Goal: Task Accomplishment & Management: Complete application form

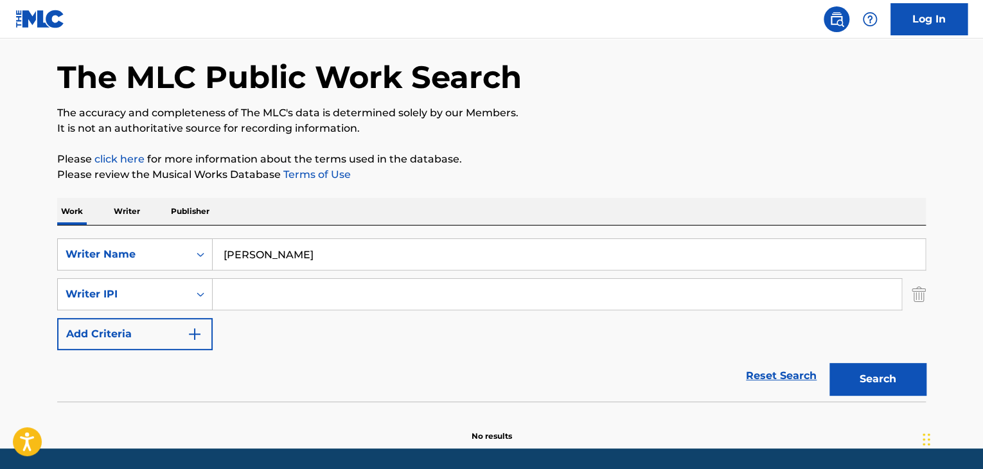
click at [249, 245] on input "Trisha o'keefe" at bounding box center [569, 254] width 713 height 31
click at [910, 302] on div "SearchWithCriteria3ac20c3b-61ca-4466-88fc-cd979c3fe431 Writer IPI" at bounding box center [491, 294] width 869 height 32
click at [916, 296] on img "Search Form" at bounding box center [919, 294] width 14 height 32
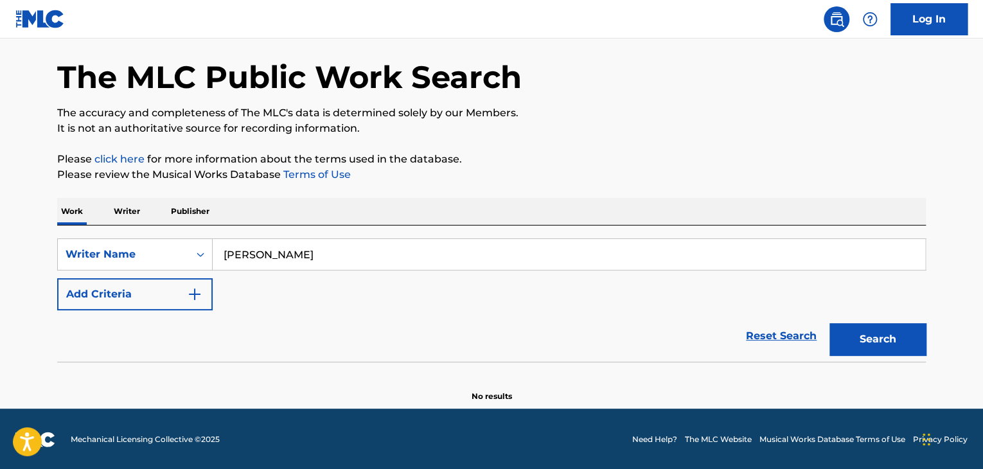
click at [303, 241] on input "Trisha o'keefe" at bounding box center [569, 254] width 713 height 31
paste input "You're The Happy In My Holiday"
type input "You're The Happy In My Holiday"
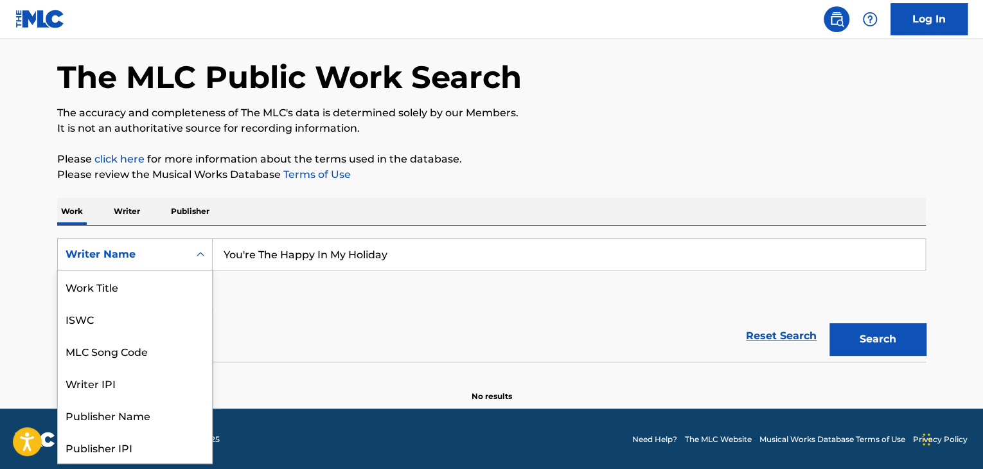
click at [131, 265] on div "Writer Name" at bounding box center [123, 254] width 131 height 24
click at [159, 291] on div "Work Title" at bounding box center [135, 283] width 154 height 32
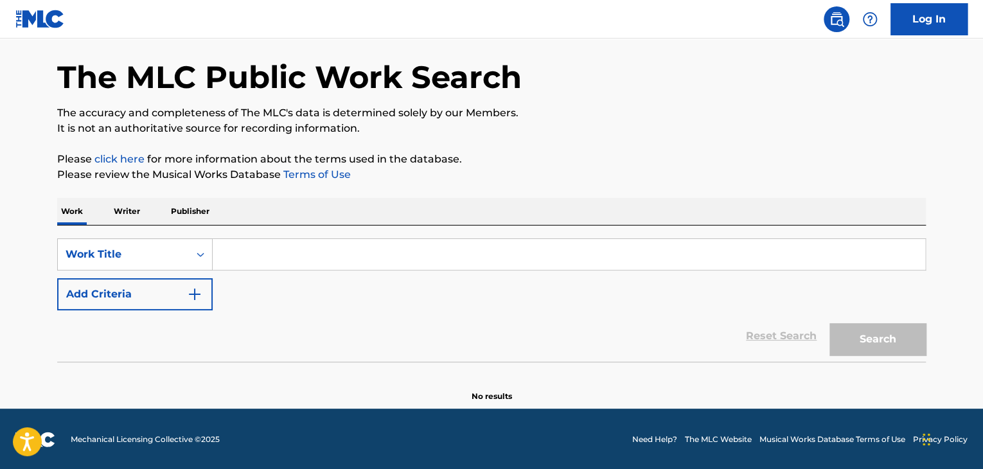
click at [284, 245] on input "Search Form" at bounding box center [569, 254] width 713 height 31
paste input "You're The Happy In My Holiday"
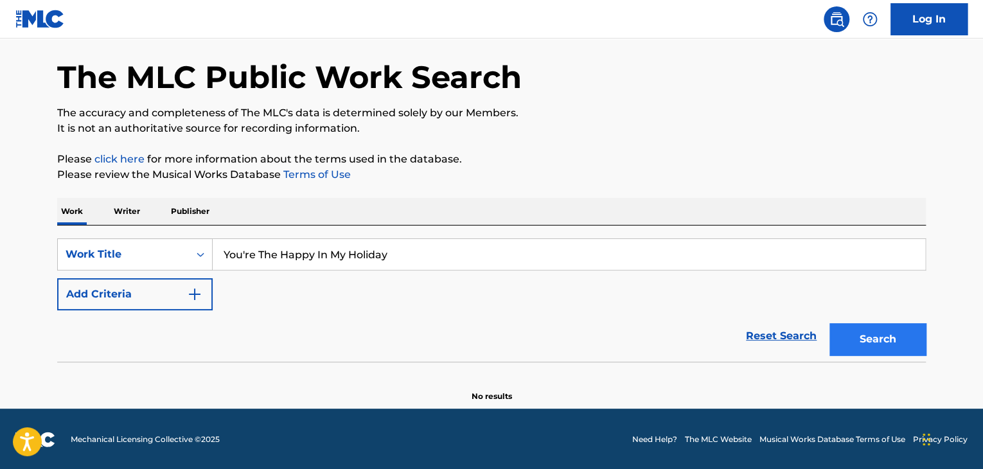
type input "You're The Happy In My Holiday"
click at [909, 337] on button "Search" at bounding box center [878, 339] width 96 height 32
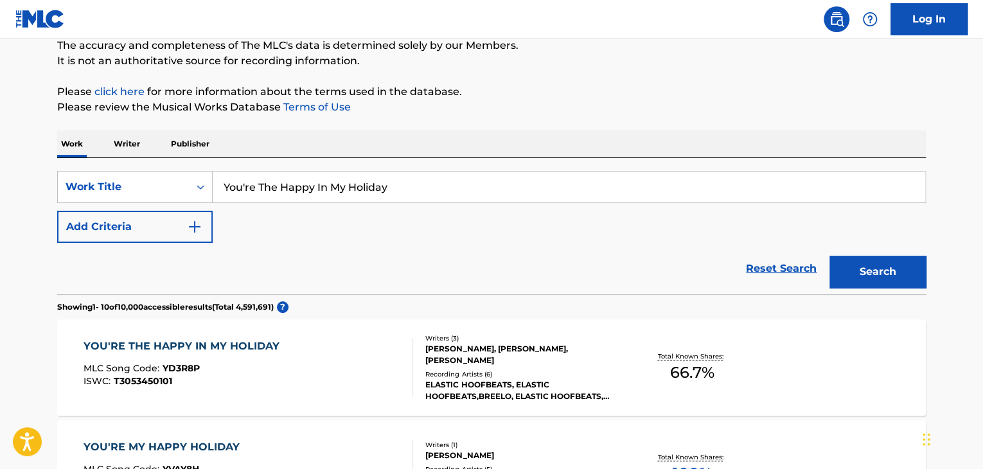
scroll to position [116, 0]
click at [333, 351] on div "YOU'RE THE HAPPY IN MY HOLIDAY MLC Song Code : YD3R8P ISWC : T3053450101" at bounding box center [249, 367] width 330 height 58
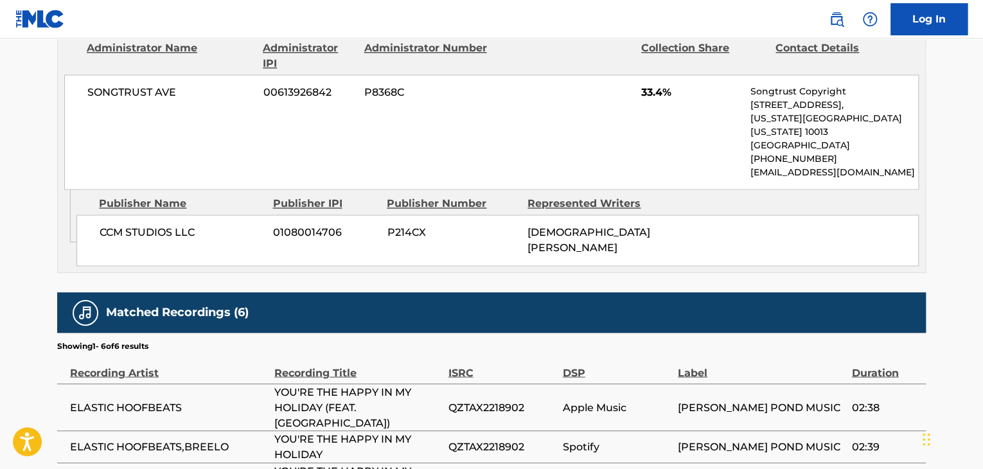
scroll to position [895, 0]
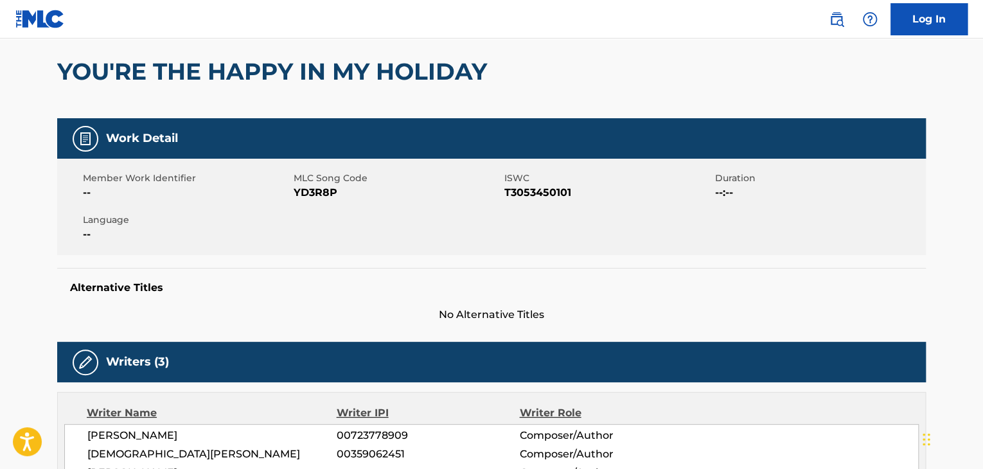
scroll to position [107, 0]
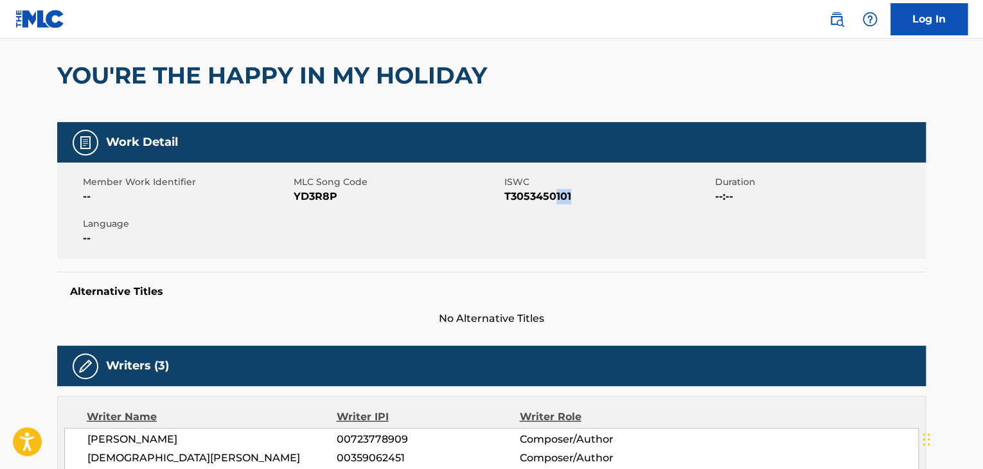
drag, startPoint x: 555, startPoint y: 198, endPoint x: 585, endPoint y: 195, distance: 30.3
click at [585, 195] on span "T3053450101" at bounding box center [608, 196] width 208 height 15
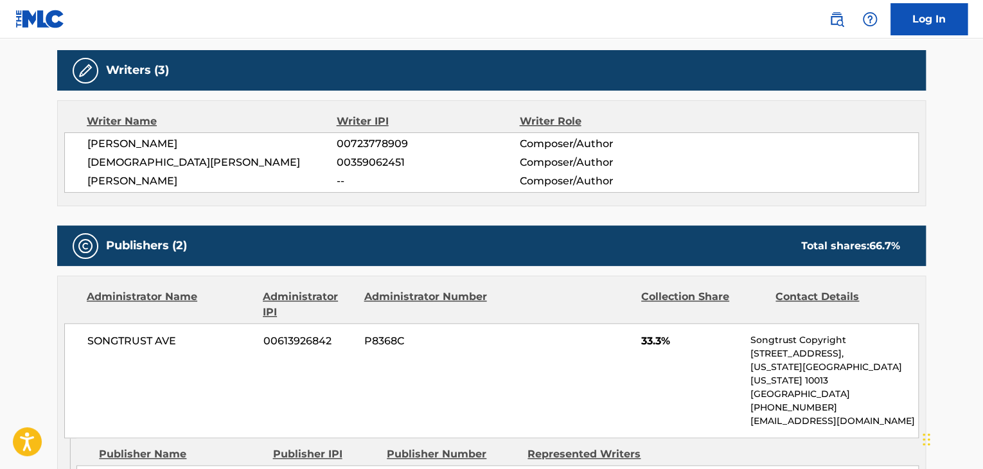
scroll to position [402, 0]
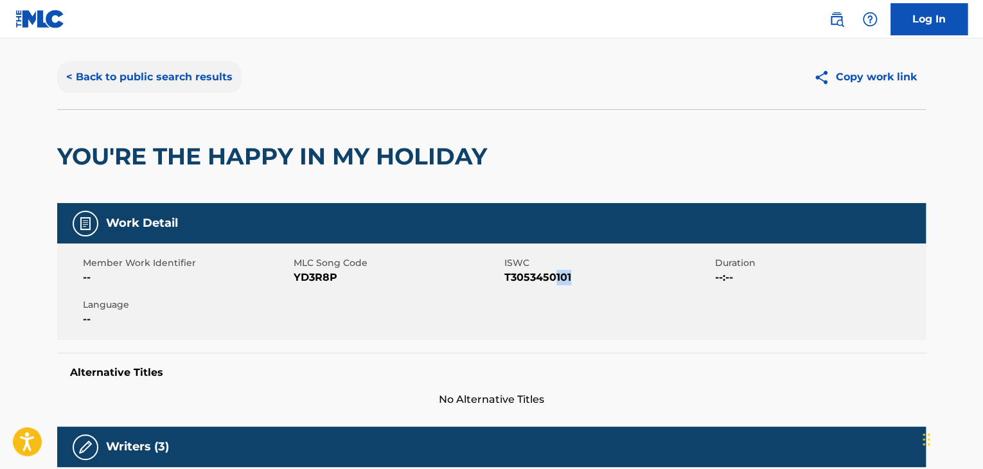
click at [114, 77] on button "< Back to public search results" at bounding box center [149, 77] width 184 height 32
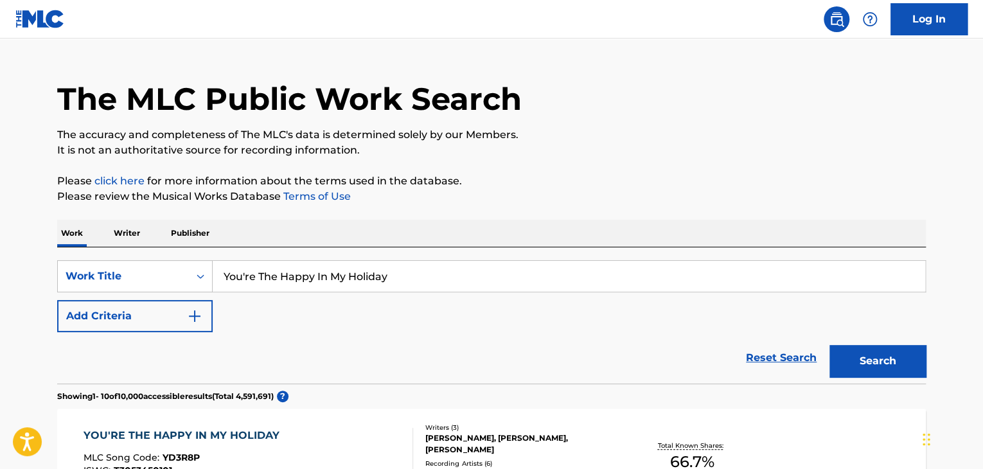
scroll to position [116, 0]
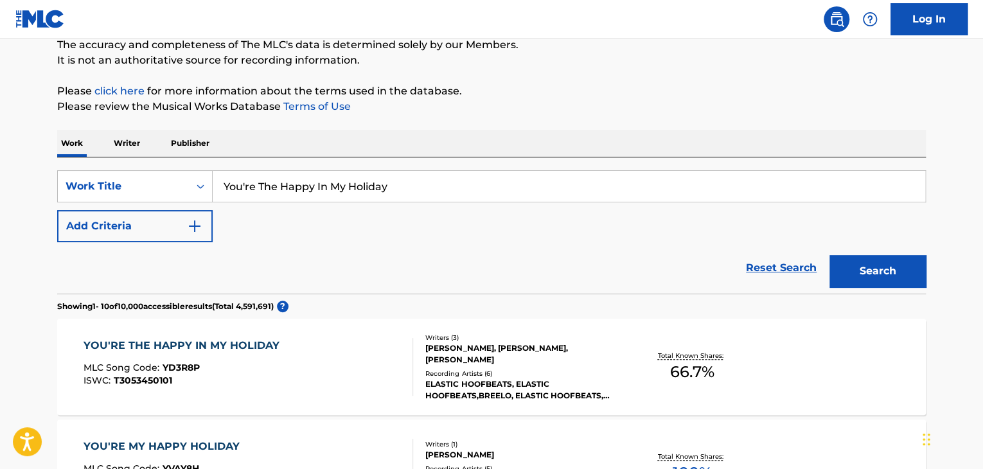
drag, startPoint x: 280, startPoint y: 184, endPoint x: 144, endPoint y: 141, distance: 143.1
type input "Happy In My Holiday"
click at [830, 255] on button "Search" at bounding box center [878, 271] width 96 height 32
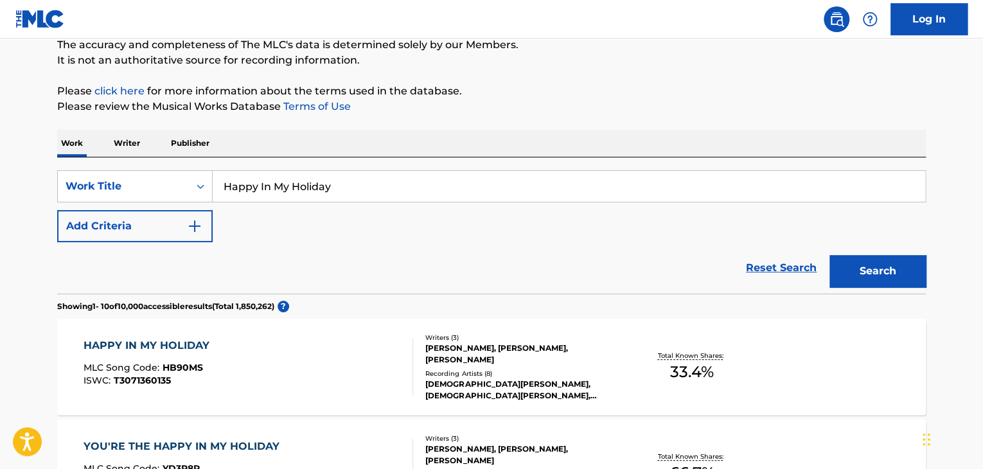
click at [325, 358] on div "HAPPY IN MY HOLIDAY MLC Song Code : HB90MS ISWC : T3071360135" at bounding box center [249, 367] width 330 height 58
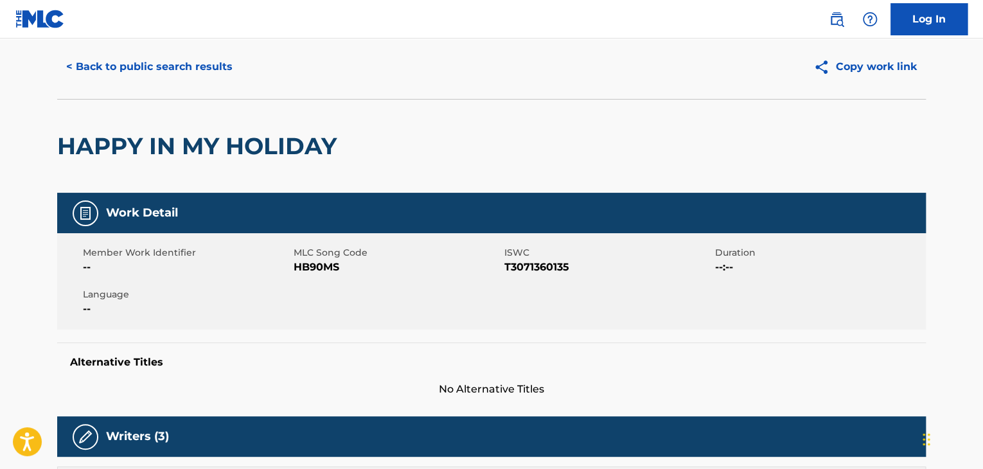
scroll to position [39, 0]
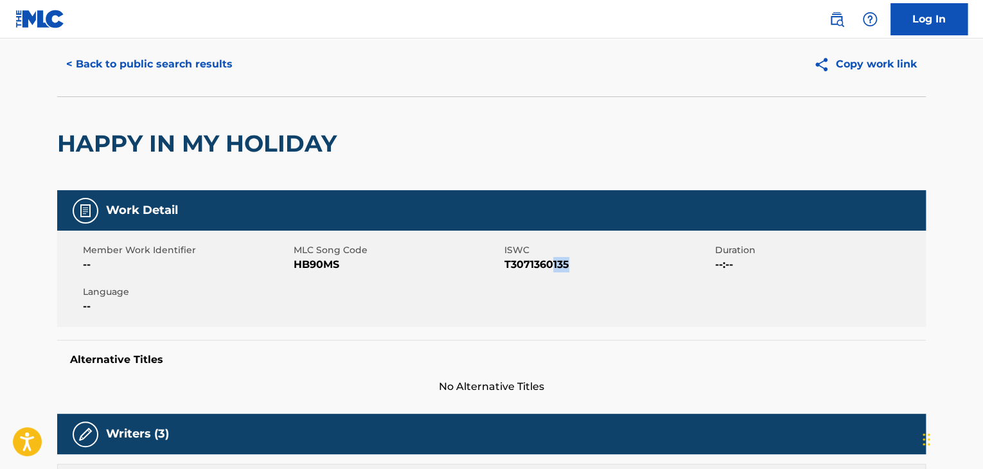
drag, startPoint x: 569, startPoint y: 262, endPoint x: 550, endPoint y: 260, distance: 19.4
click at [550, 260] on span "T3071360135" at bounding box center [608, 264] width 208 height 15
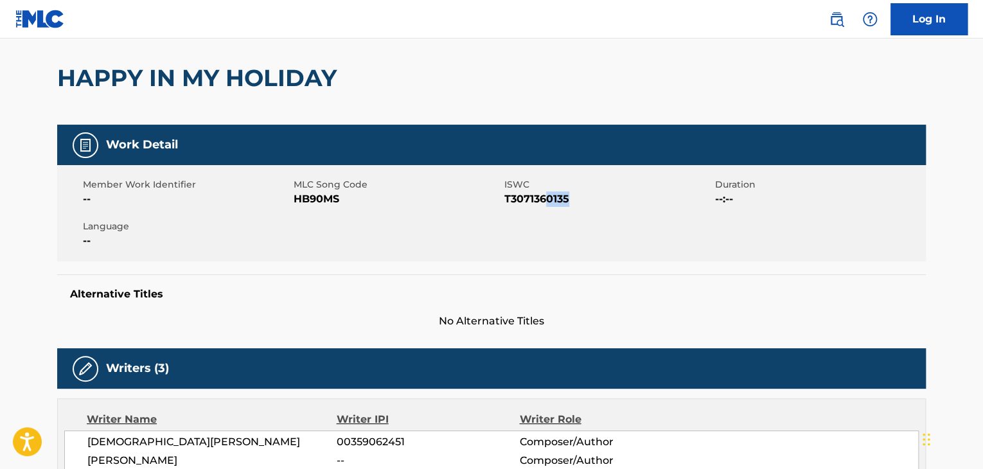
scroll to position [100, 0]
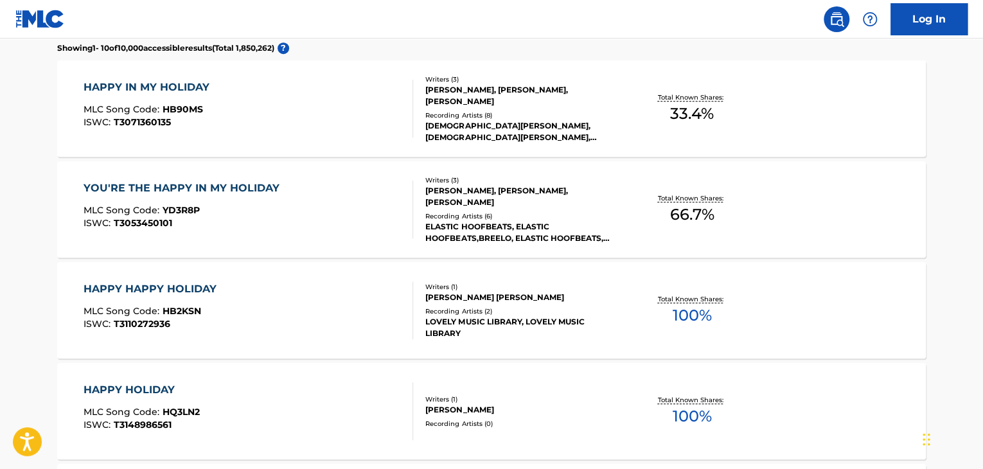
scroll to position [375, 0]
click at [314, 219] on div "YOU'RE THE HAPPY IN MY HOLIDAY MLC Song Code : YD3R8P ISWC : T3053450101" at bounding box center [249, 209] width 330 height 58
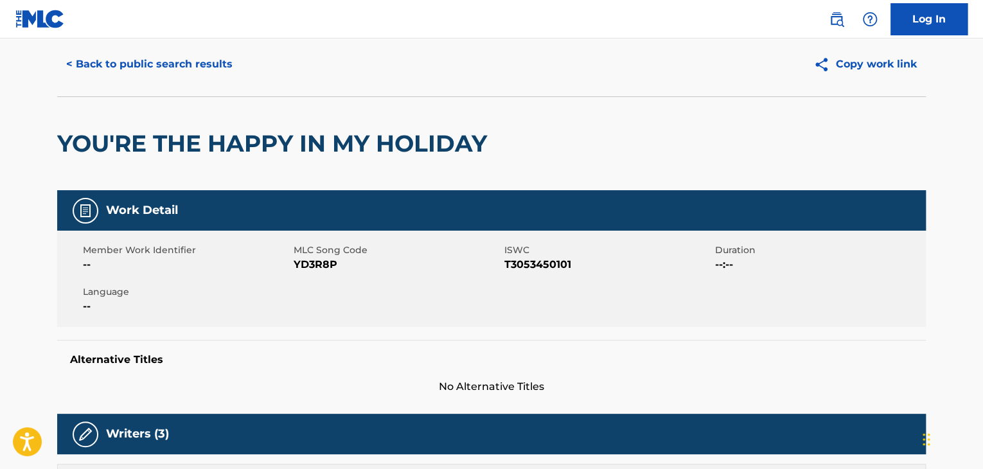
scroll to position [159, 0]
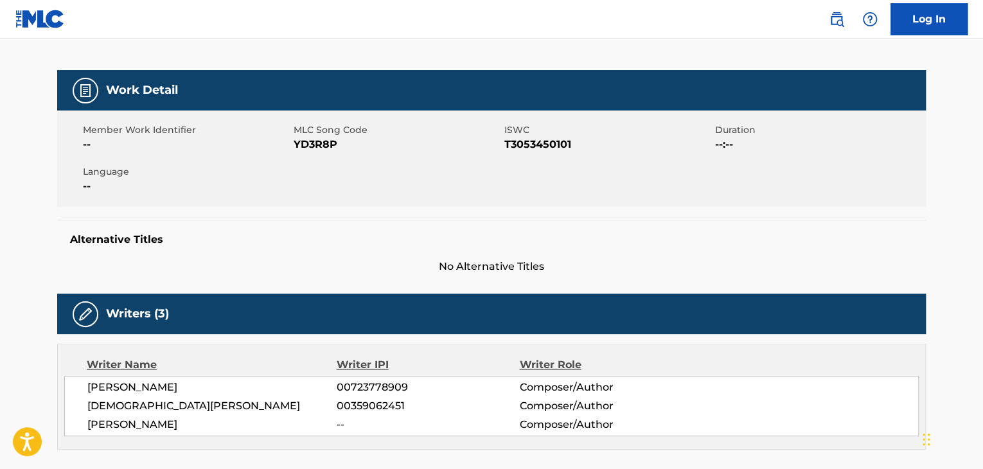
click at [319, 147] on span "YD3R8P" at bounding box center [398, 144] width 208 height 15
copy span "YD3R8P"
click at [549, 141] on span "T3053450101" at bounding box center [608, 144] width 208 height 15
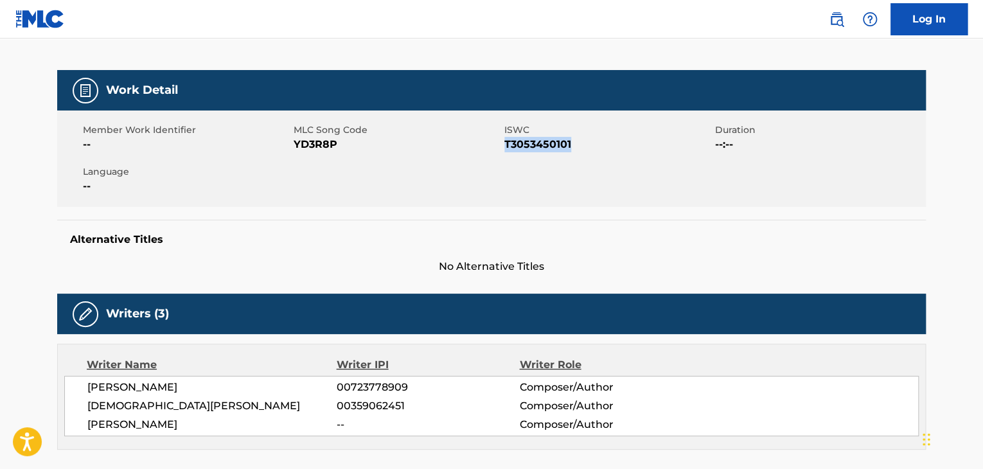
copy span "T3053450101"
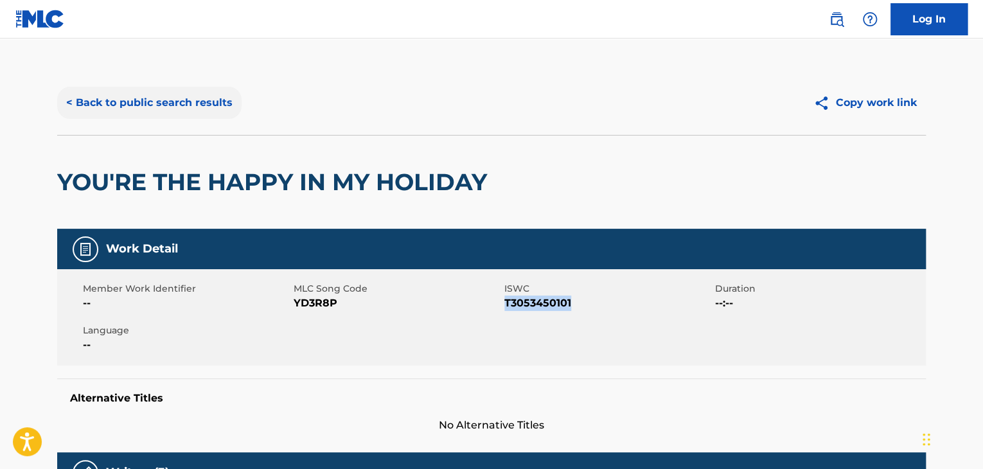
click at [87, 115] on button "< Back to public search results" at bounding box center [149, 103] width 184 height 32
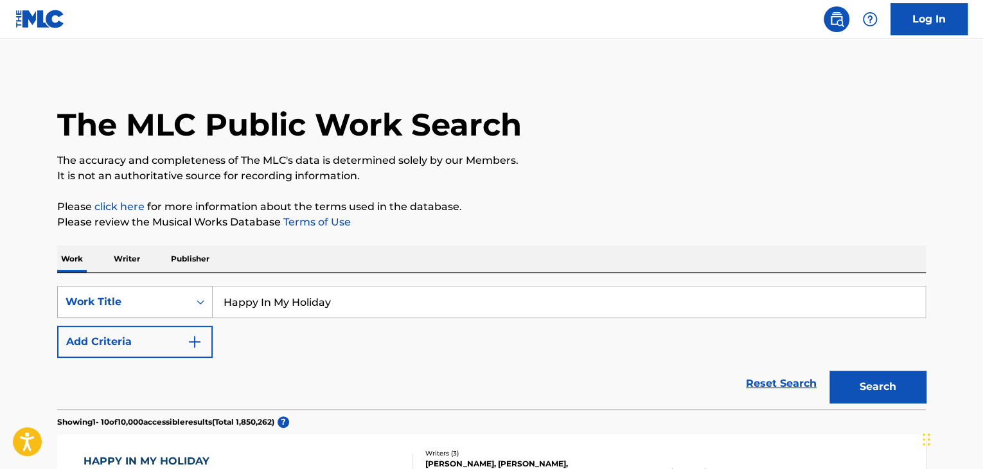
click at [202, 311] on div "Work Title" at bounding box center [135, 302] width 156 height 32
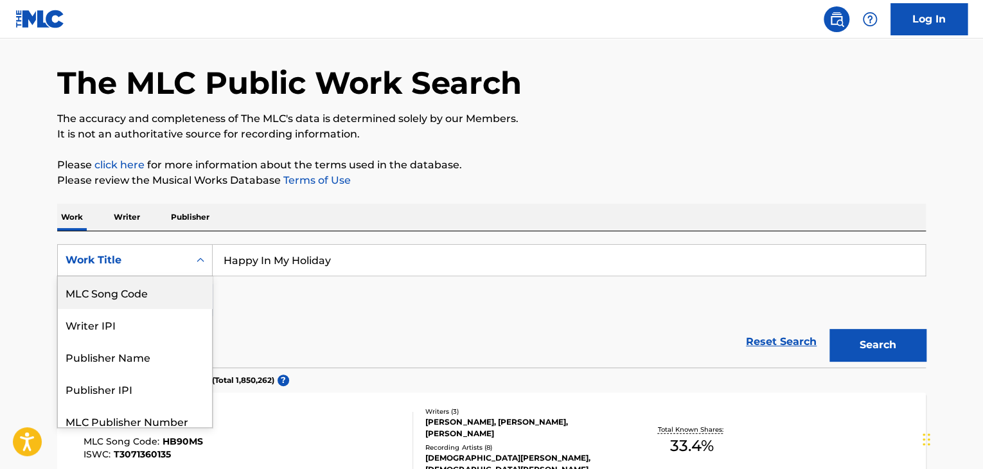
scroll to position [105, 0]
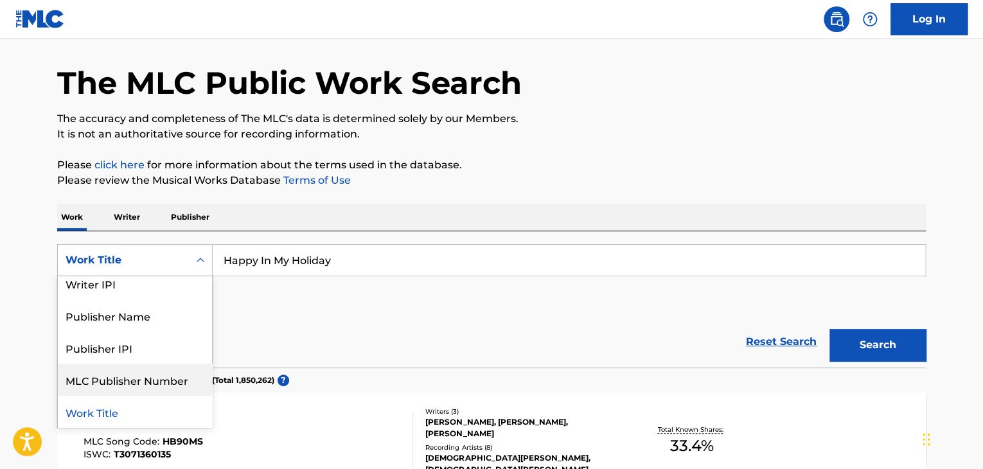
click at [165, 384] on div "MLC Publisher Number" at bounding box center [135, 380] width 154 height 32
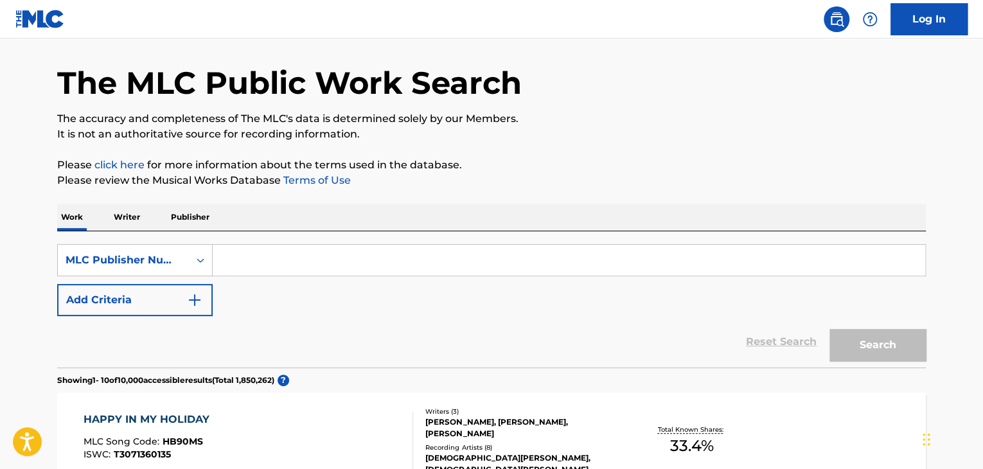
click at [302, 272] on input "Search Form" at bounding box center [569, 260] width 713 height 31
paste input "ND42P1"
type input "ND42P1"
click at [899, 352] on button "Search" at bounding box center [878, 345] width 96 height 32
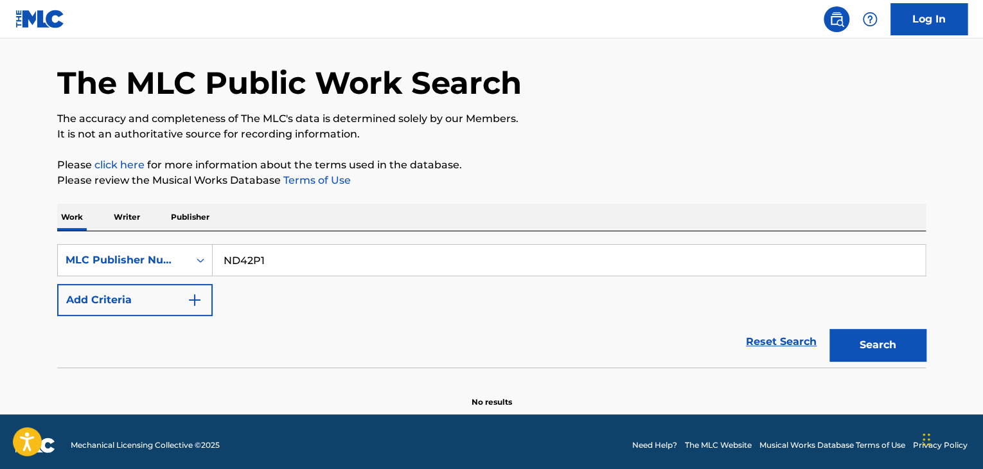
scroll to position [49, 0]
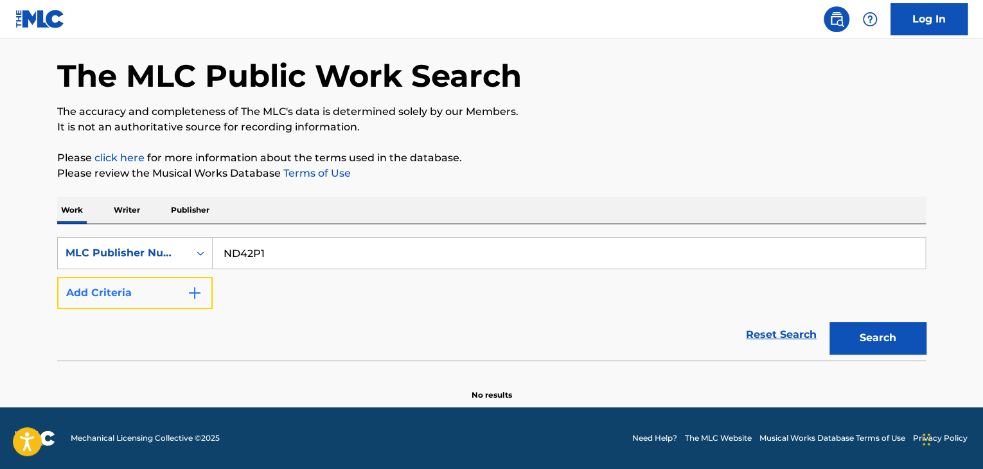
click at [140, 278] on button "Add Criteria" at bounding box center [135, 293] width 156 height 32
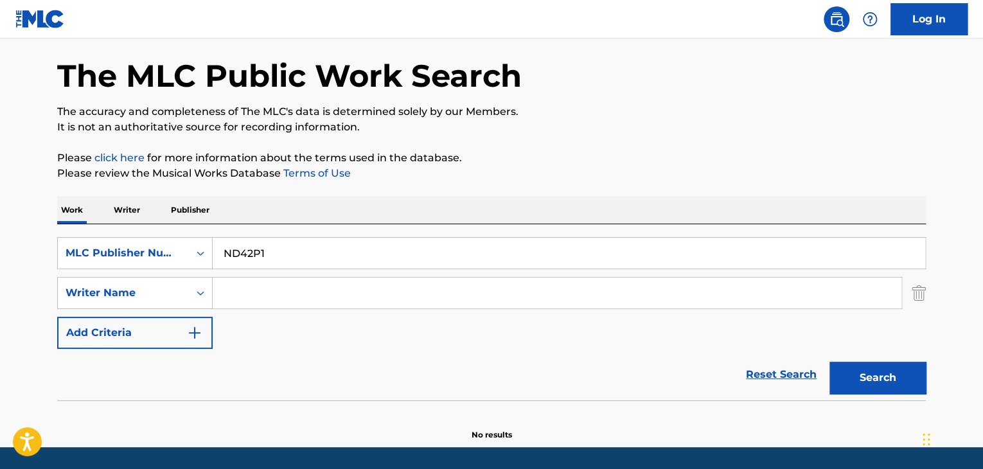
click at [907, 280] on div "SearchWithCriteria4d936b33-e6eb-4626-ab87-f42985bec1f1 Writer Name" at bounding box center [491, 293] width 869 height 32
click at [924, 302] on img "Search Form" at bounding box center [919, 293] width 14 height 32
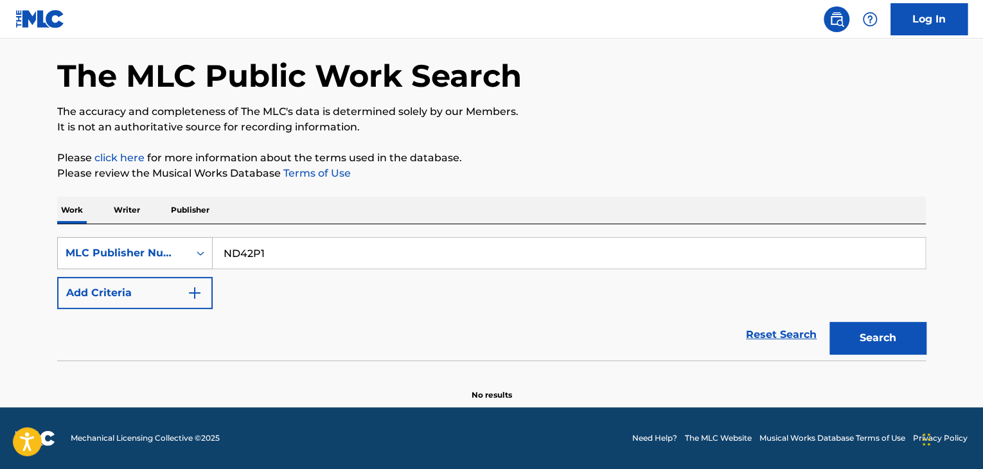
click at [157, 260] on div "MLC Publisher Number" at bounding box center [124, 252] width 116 height 15
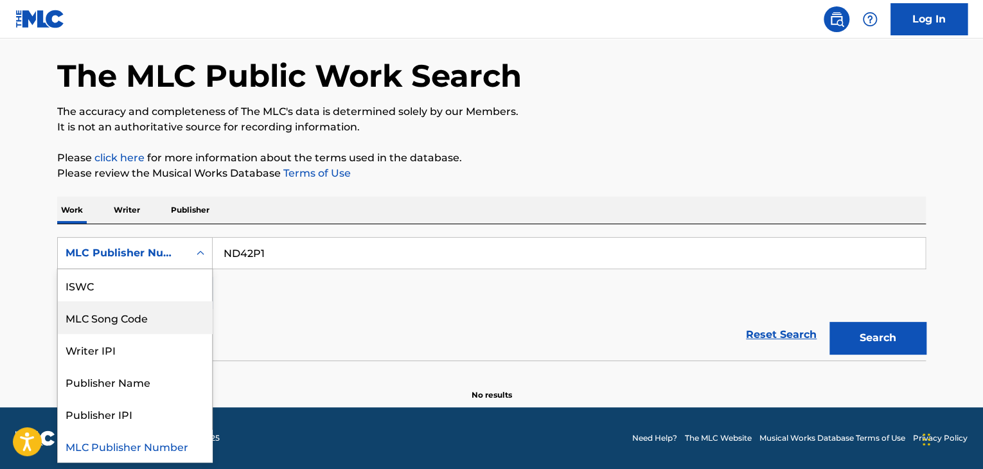
scroll to position [40, 0]
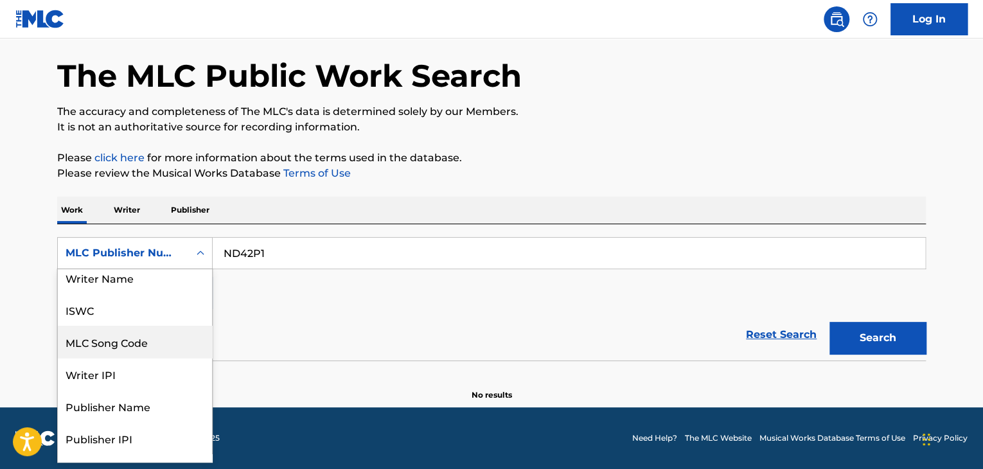
click at [145, 342] on div "MLC Song Code" at bounding box center [135, 342] width 154 height 32
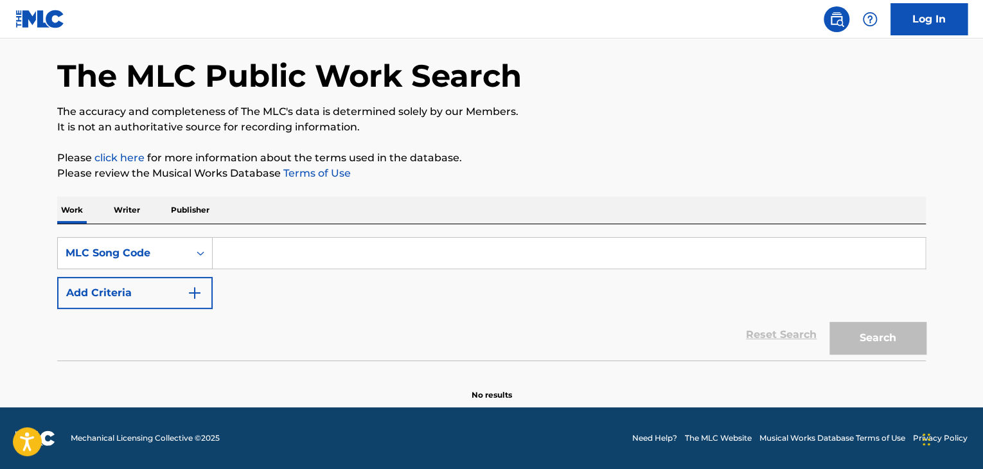
click at [682, 254] on input "Search Form" at bounding box center [569, 253] width 713 height 31
paste input "ND42P1"
type input "ND42P1"
click at [895, 331] on button "Search" at bounding box center [878, 338] width 96 height 32
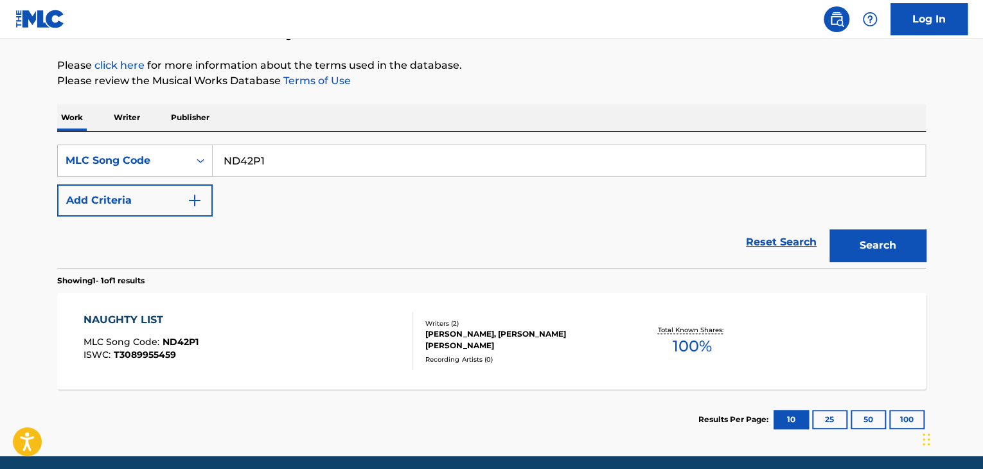
scroll to position [143, 0]
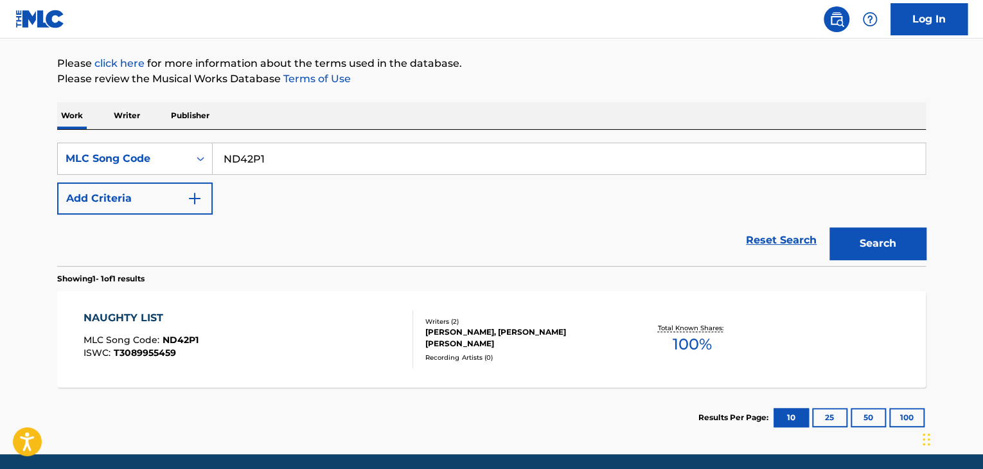
click at [349, 363] on div "NAUGHTY LIST MLC Song Code : ND42P1 ISWC : T3089955459" at bounding box center [249, 339] width 330 height 58
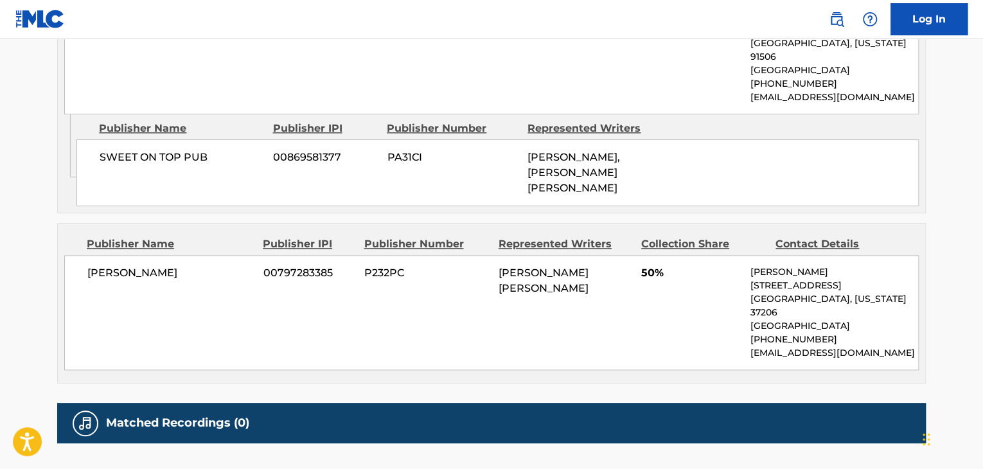
scroll to position [773, 0]
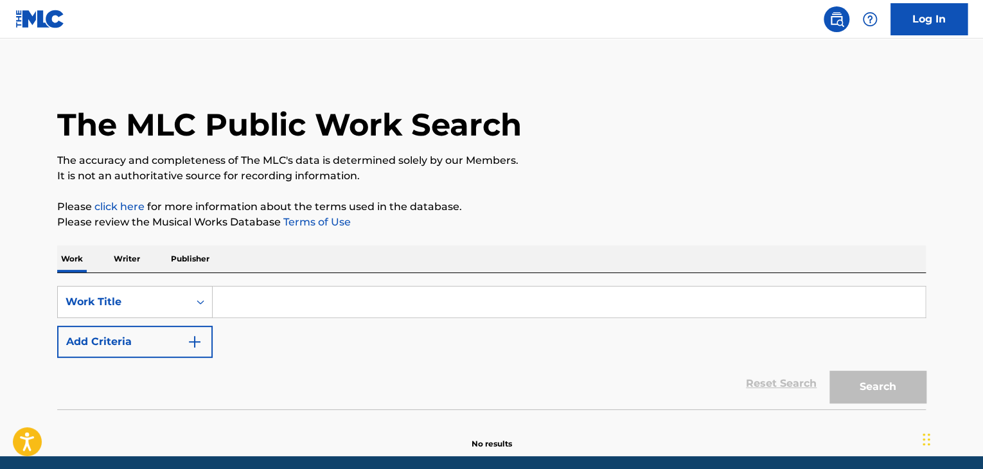
click at [55, 30] on link at bounding box center [39, 19] width 49 height 38
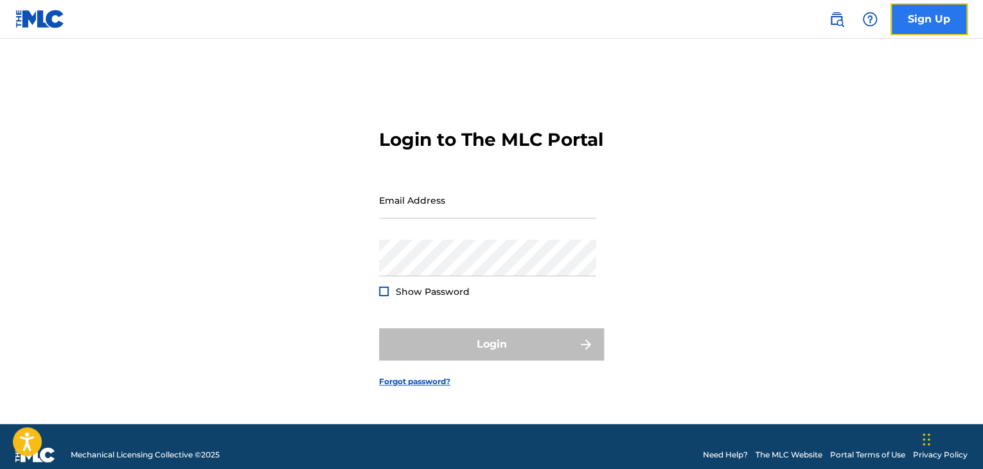
click at [909, 18] on link "Sign Up" at bounding box center [929, 19] width 77 height 32
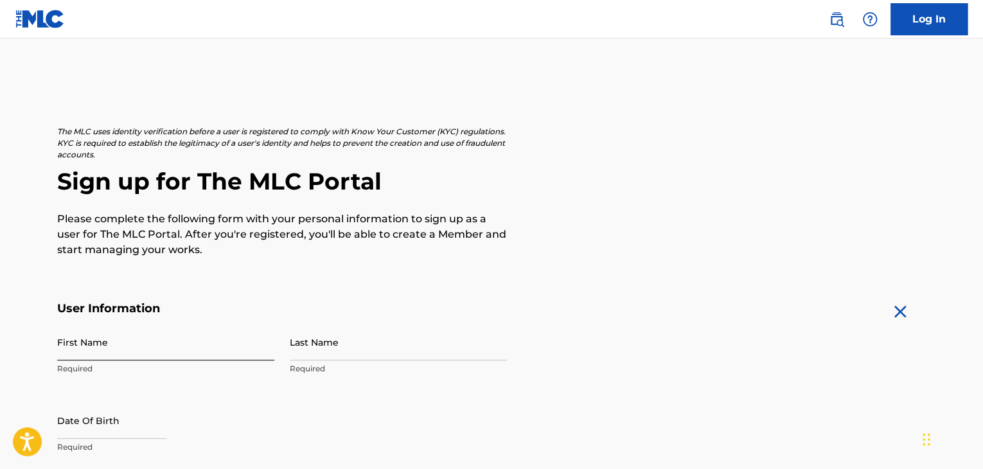
click at [227, 330] on input "First Name" at bounding box center [165, 342] width 217 height 37
type input "V"
type input "Ceri"
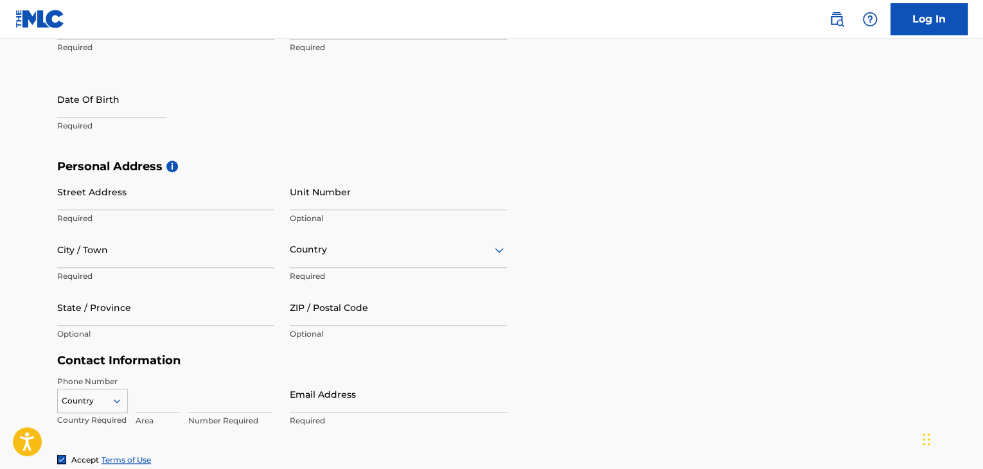
scroll to position [325, 0]
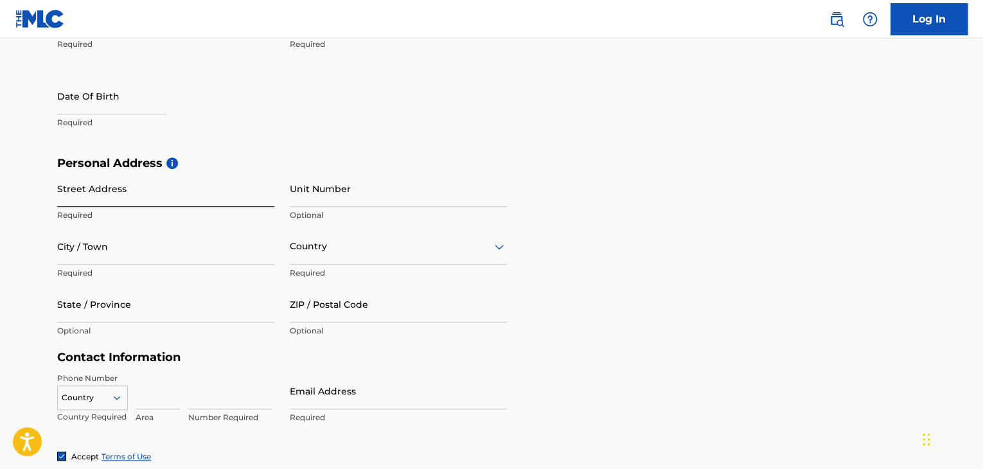
type input "[PERSON_NAME]"
click at [122, 192] on input "Street Address" at bounding box center [165, 188] width 217 height 37
type input "[STREET_ADDRESS]"
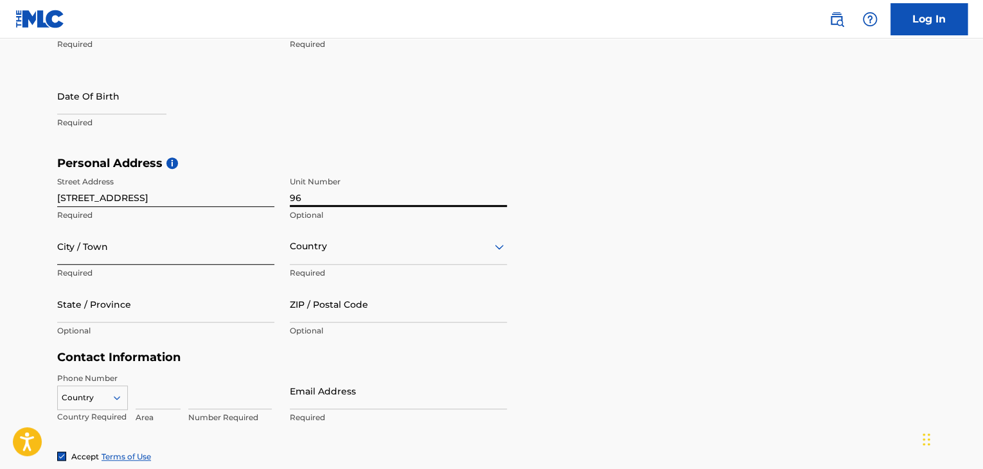
type input "96"
click at [83, 248] on input "City / Town" at bounding box center [165, 246] width 217 height 37
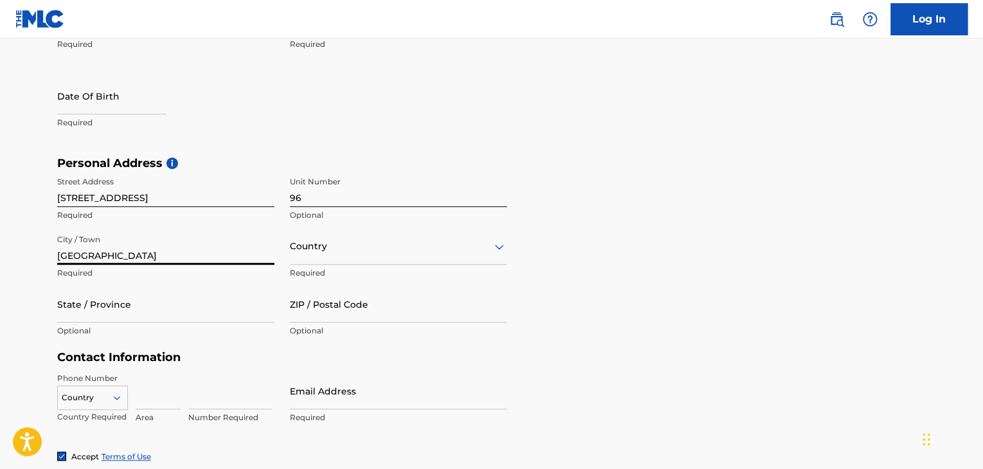
type input "[GEOGRAPHIC_DATA]"
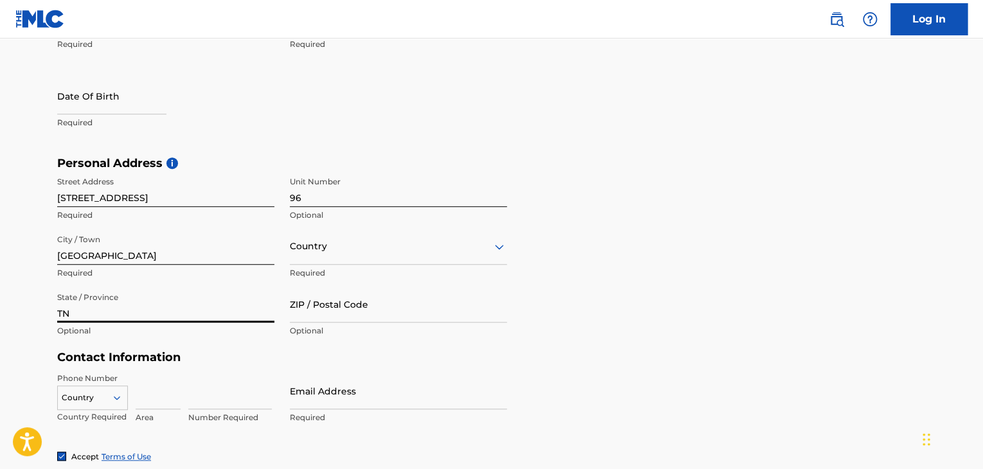
type input "TN"
type input "37205"
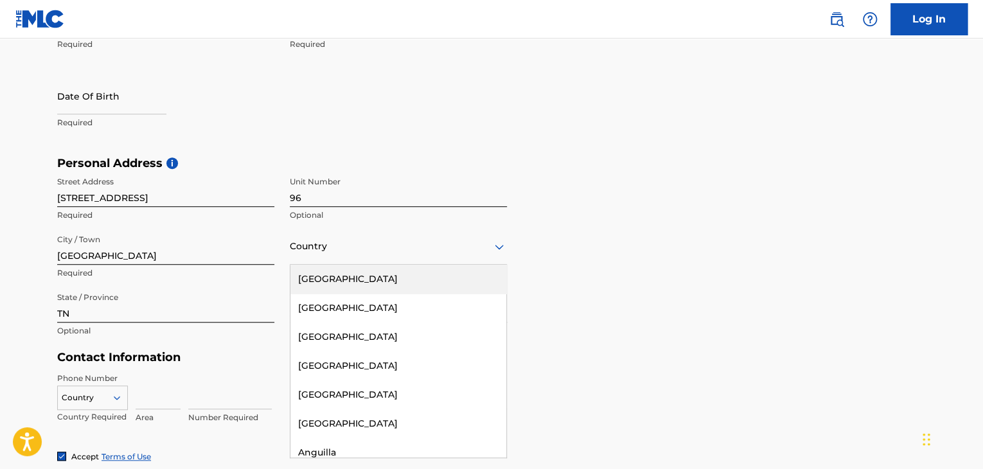
click at [325, 251] on div at bounding box center [398, 246] width 217 height 16
click at [327, 275] on div "[GEOGRAPHIC_DATA]" at bounding box center [398, 279] width 216 height 29
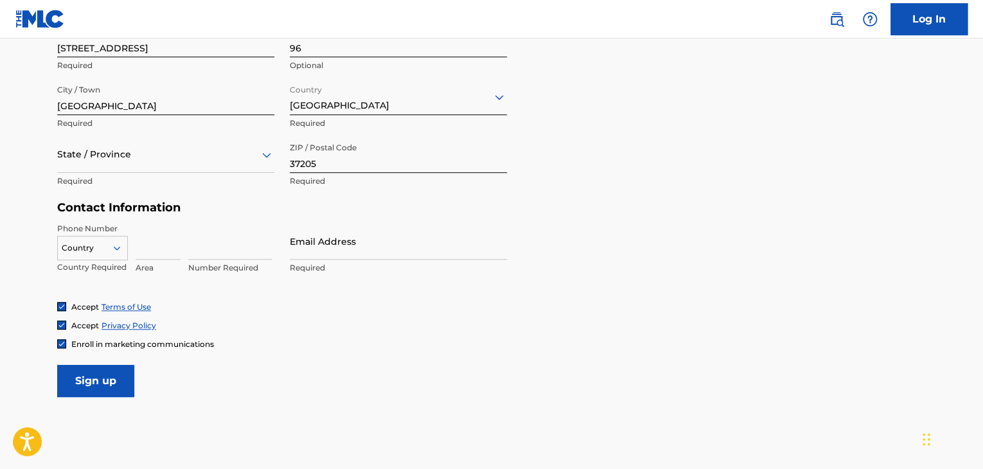
scroll to position [488, 0]
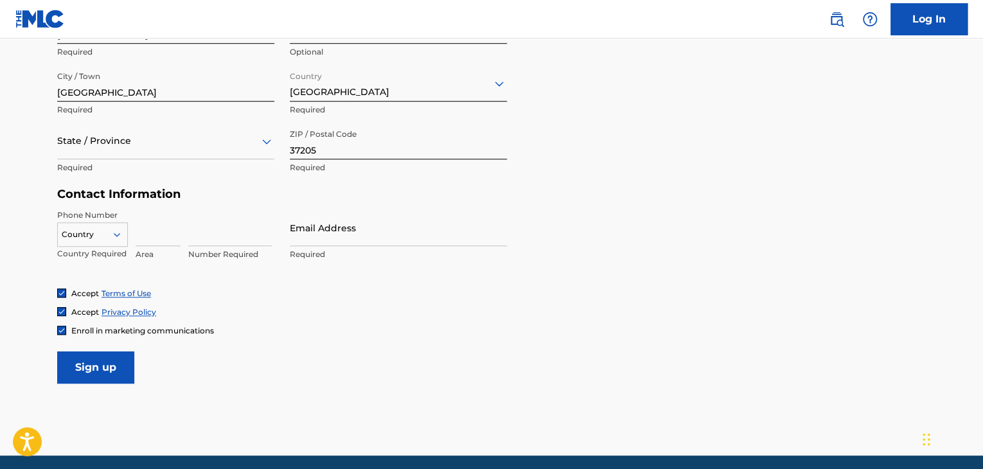
click at [135, 160] on div "State / Province Required" at bounding box center [165, 152] width 217 height 58
click at [132, 148] on div at bounding box center [165, 141] width 217 height 16
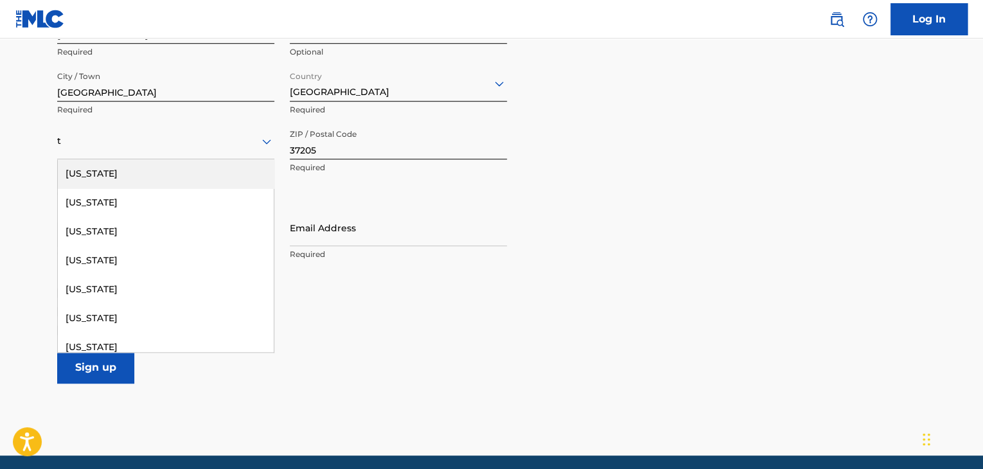
type input "[US_STATE]"
type input "[GEOGRAPHIC_DATA]"
type input "914"
type input "4198866"
type input "[EMAIL_ADDRESS][DOMAIN_NAME]"
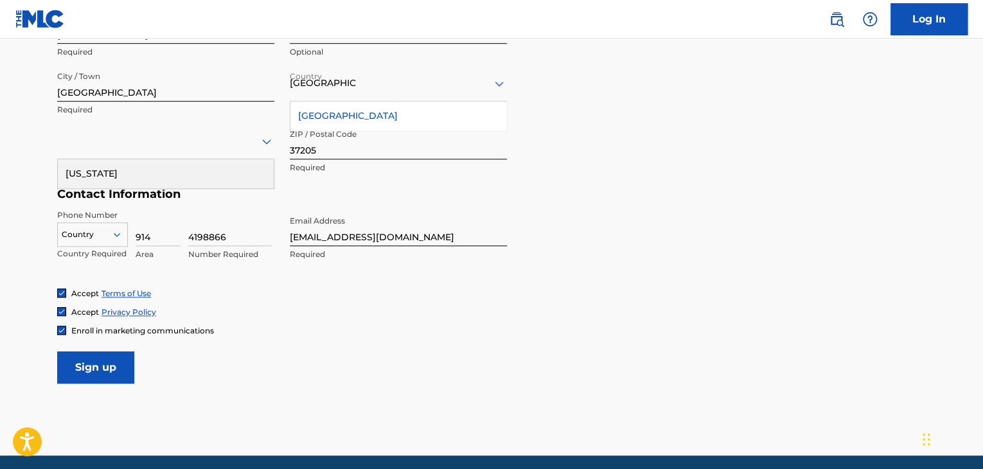
click at [117, 231] on icon at bounding box center [117, 235] width 12 height 12
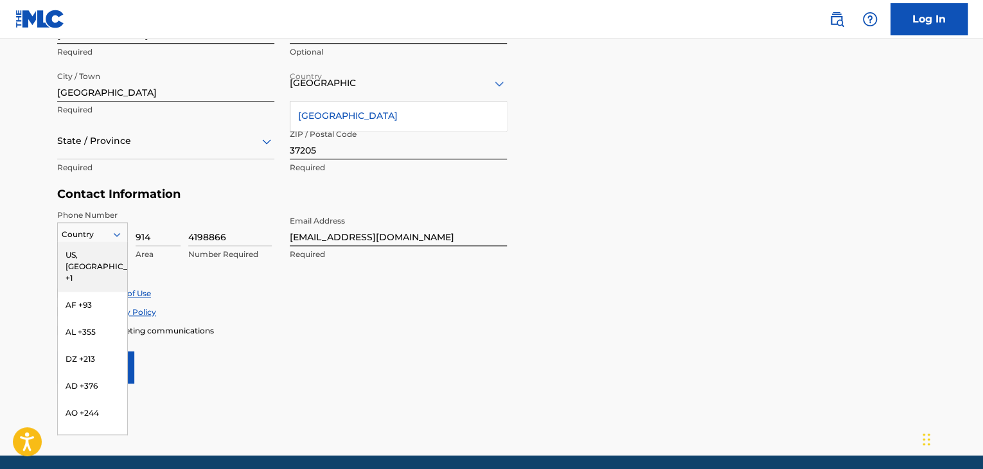
click at [105, 252] on div "US, [GEOGRAPHIC_DATA] +1" at bounding box center [92, 267] width 69 height 50
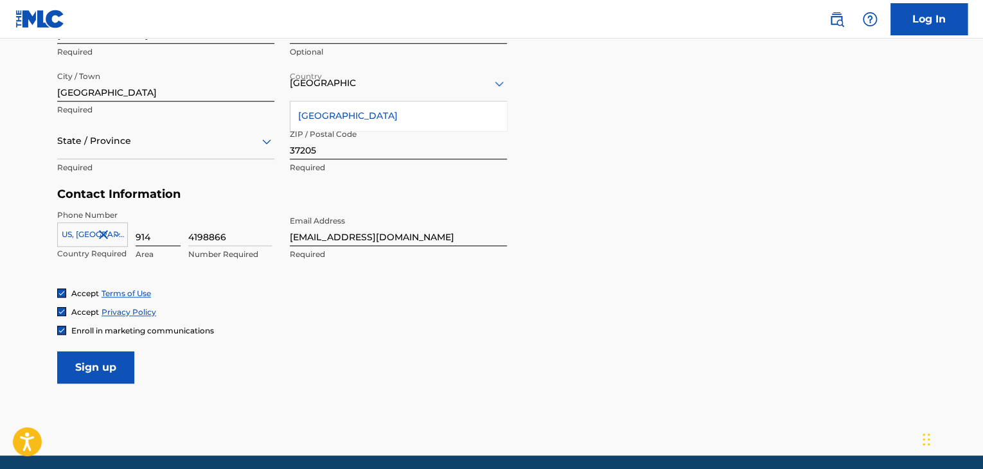
click at [159, 234] on input "914" at bounding box center [158, 227] width 45 height 37
type input "954"
type input "3760712"
click at [357, 235] on input "[EMAIL_ADDRESS][DOMAIN_NAME]" at bounding box center [398, 227] width 217 height 37
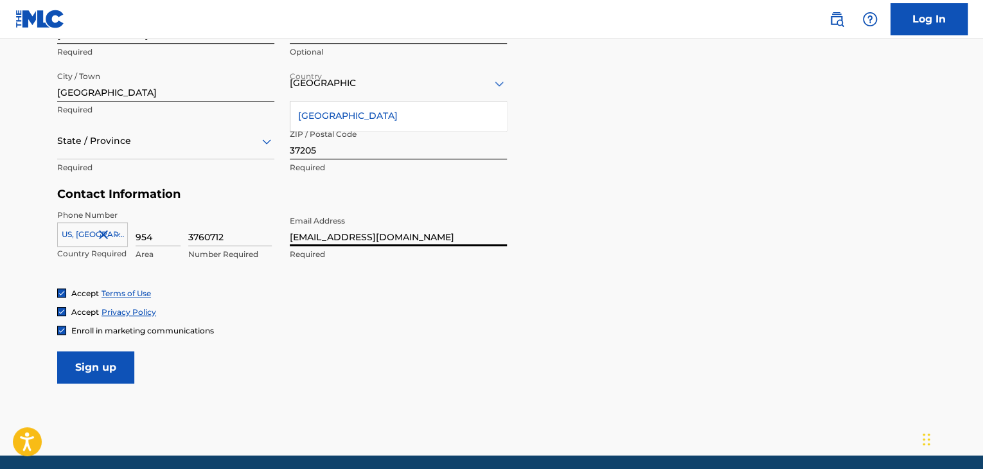
click at [357, 235] on input "[EMAIL_ADDRESS][DOMAIN_NAME]" at bounding box center [398, 227] width 217 height 37
type input "[EMAIL_ADDRESS][DOMAIN_NAME]"
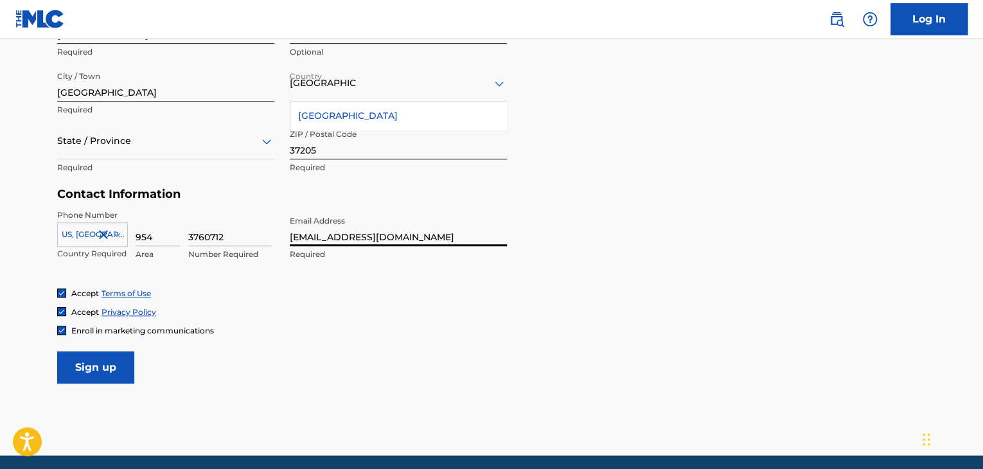
click at [266, 140] on icon at bounding box center [266, 141] width 15 height 15
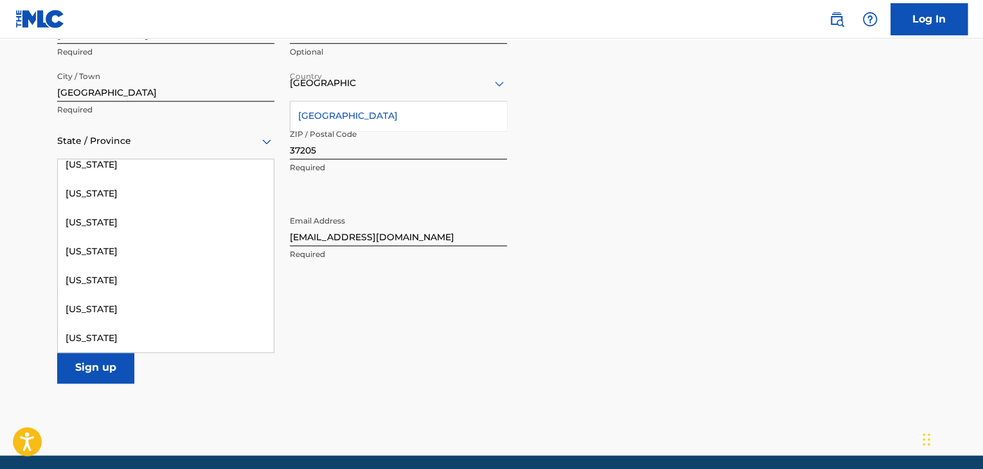
scroll to position [1255, 0]
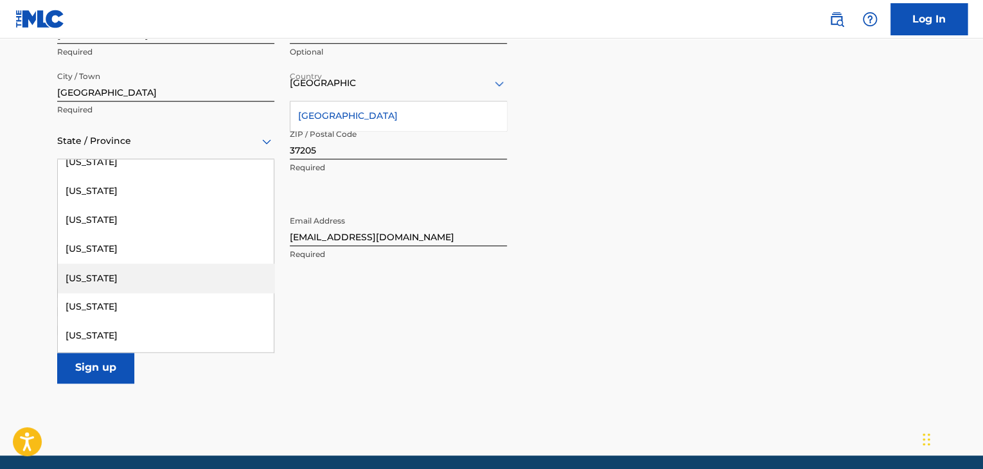
click at [152, 284] on div "[US_STATE]" at bounding box center [166, 277] width 216 height 29
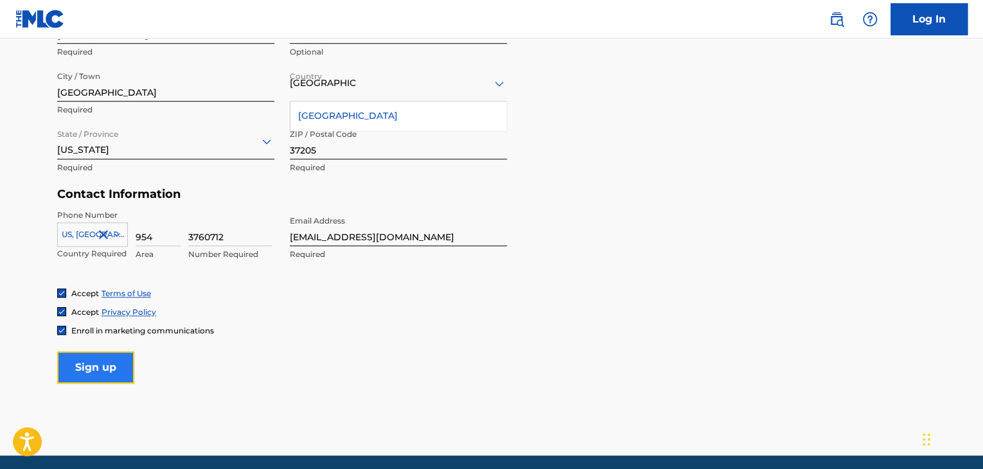
click at [111, 363] on input "Sign up" at bounding box center [95, 367] width 77 height 32
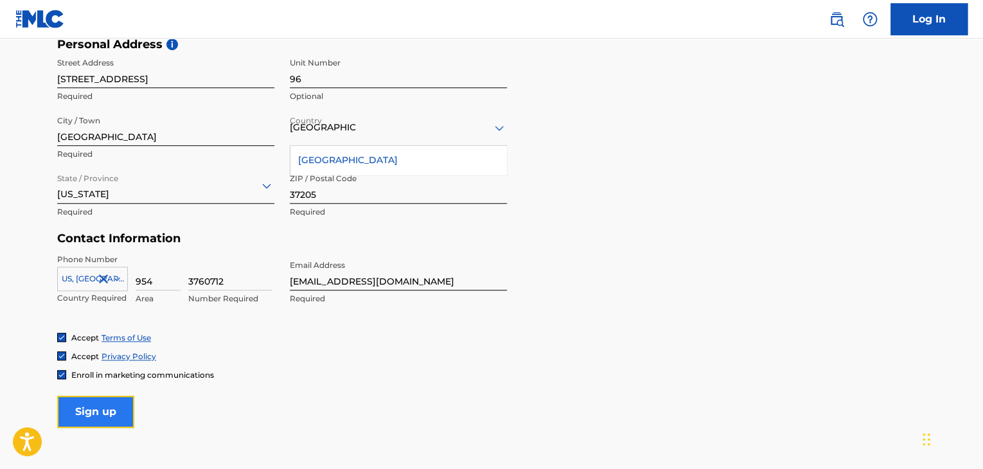
scroll to position [441, 0]
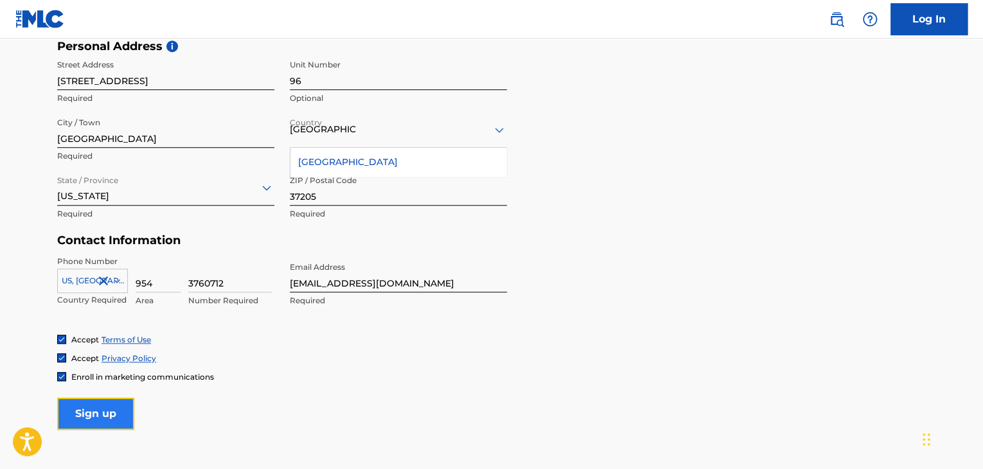
click at [92, 413] on input "Sign up" at bounding box center [95, 414] width 77 height 32
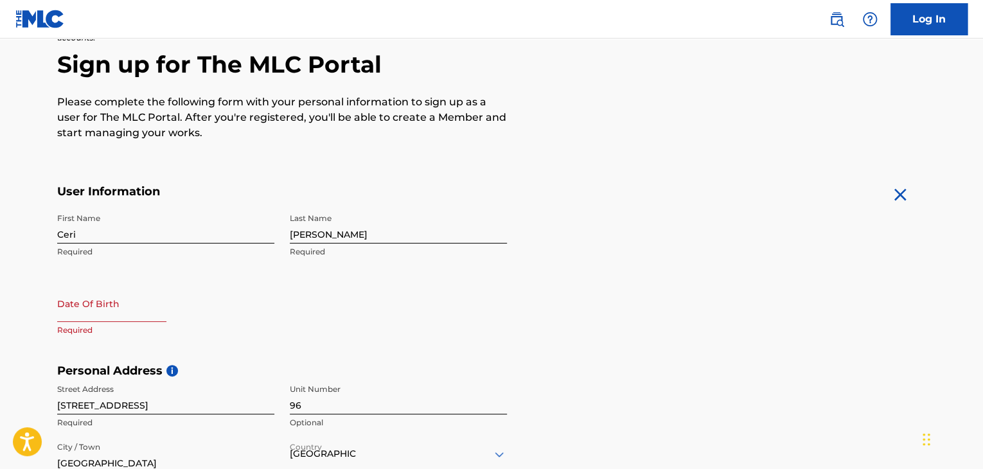
scroll to position [120, 0]
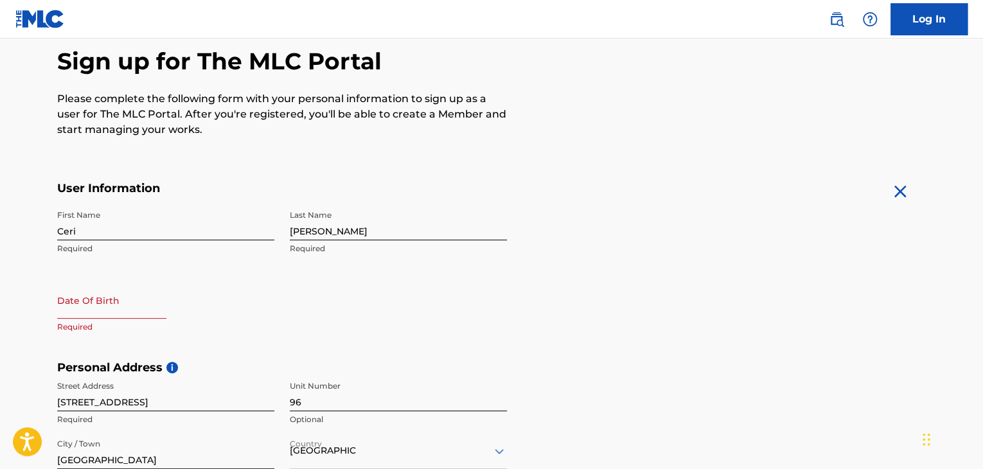
click at [84, 300] on input "text" at bounding box center [111, 300] width 109 height 37
select select "8"
select select "2025"
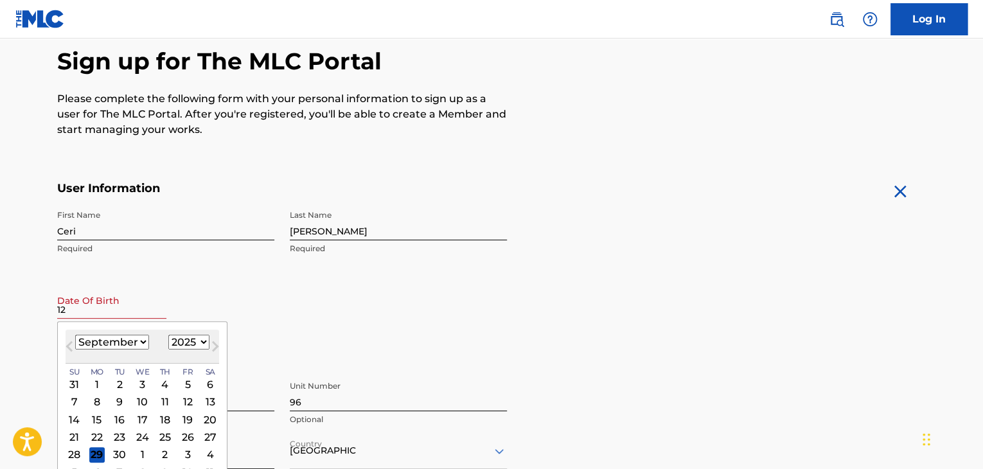
type input "12"
click at [129, 337] on select "January February March April May June July August September October November De…" at bounding box center [112, 342] width 74 height 15
select select "11"
click at [75, 335] on select "January February March April May June July August September October November De…" at bounding box center [112, 342] width 74 height 15
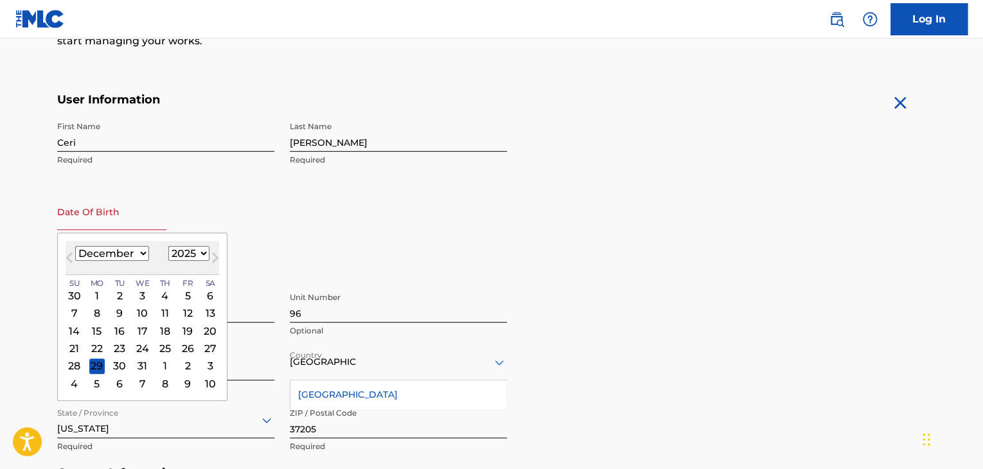
scroll to position [212, 0]
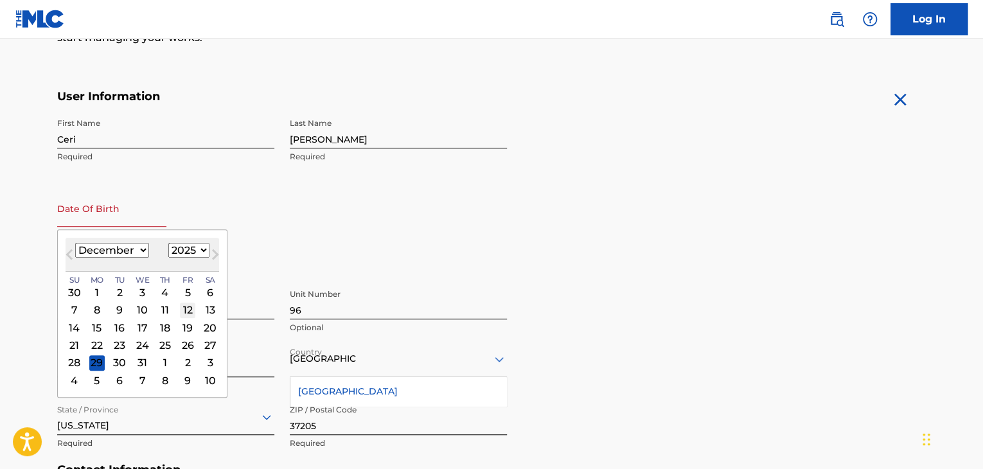
click at [180, 310] on div "12" at bounding box center [187, 310] width 15 height 15
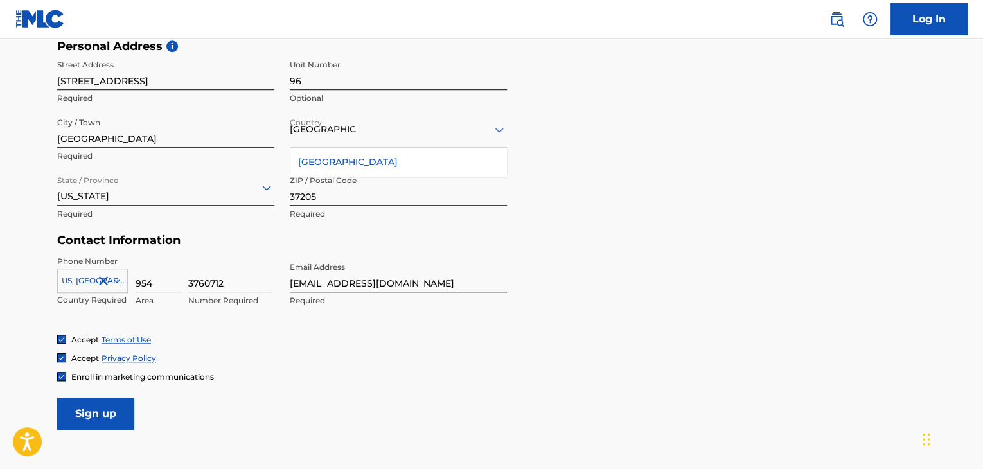
scroll to position [535, 0]
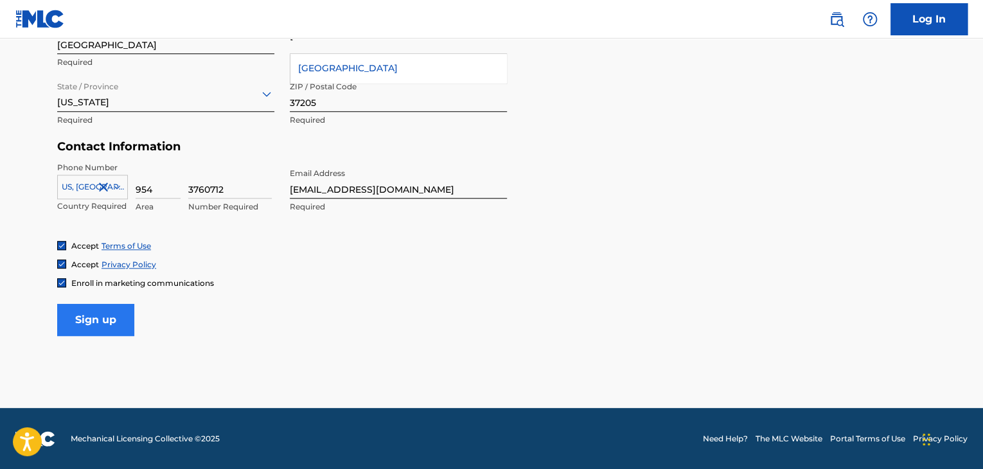
type input "[DATE]"
click at [109, 315] on input "Sign up" at bounding box center [95, 320] width 77 height 32
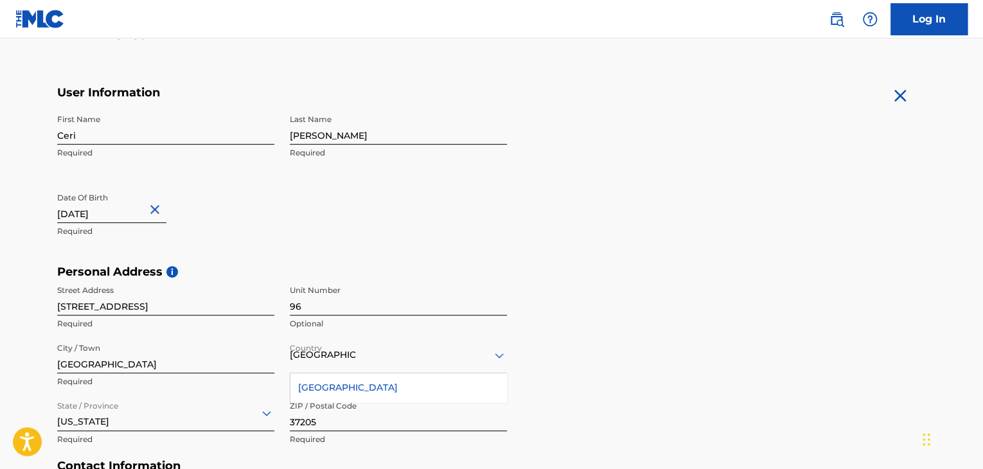
scroll to position [211, 0]
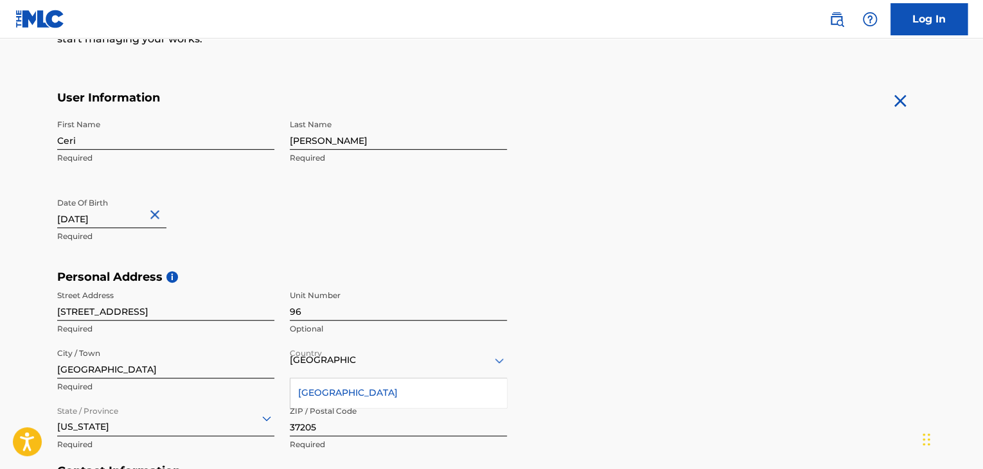
click at [128, 215] on input "[DATE]" at bounding box center [111, 209] width 109 height 37
select select "11"
select select "1967"
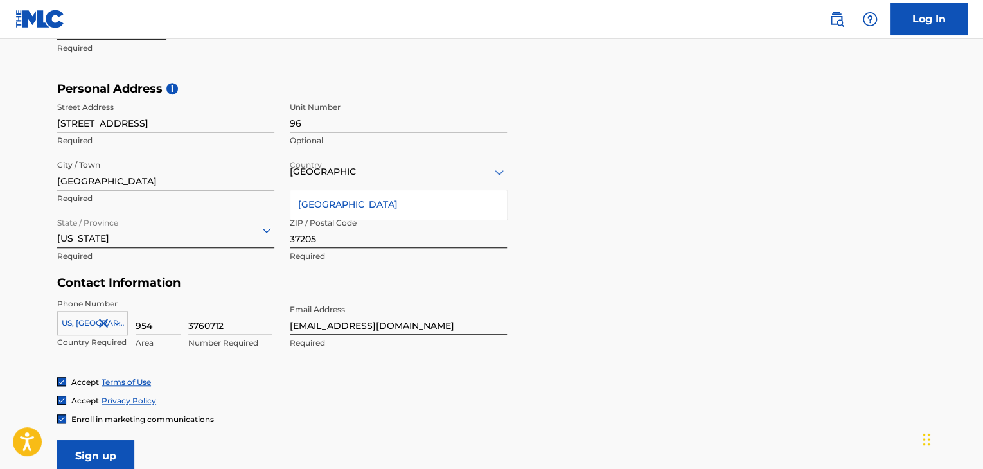
scroll to position [535, 0]
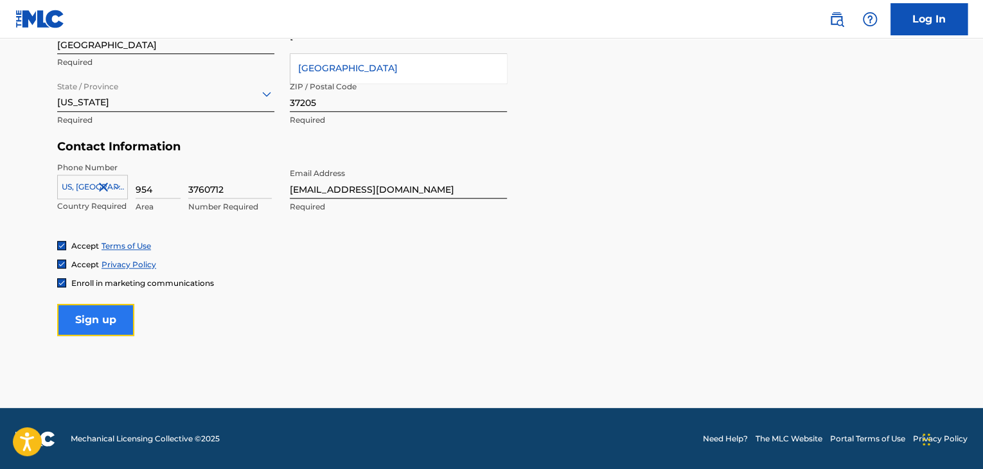
click at [106, 313] on input "Sign up" at bounding box center [95, 320] width 77 height 32
